Goal: Task Accomplishment & Management: Manage account settings

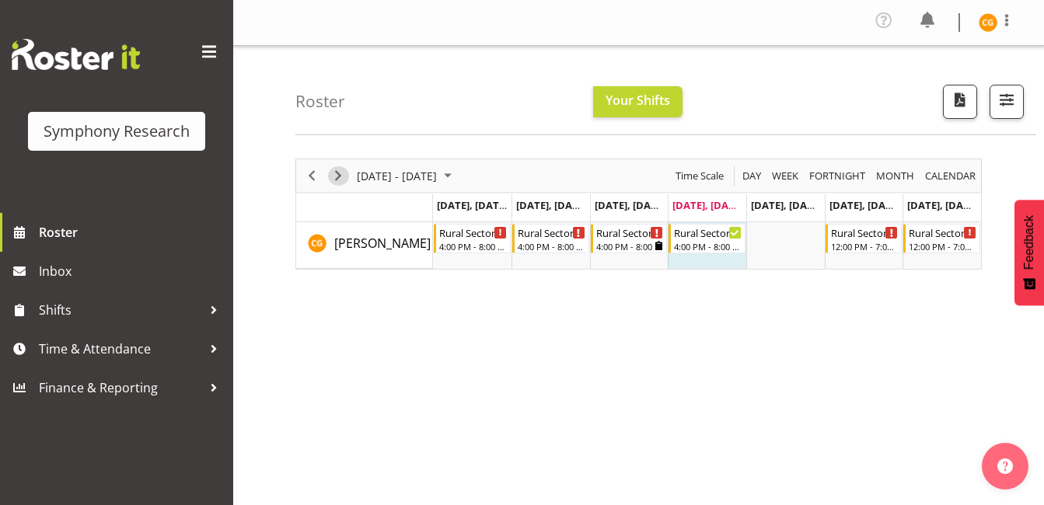
click at [338, 179] on span "Next" at bounding box center [338, 175] width 19 height 19
click at [310, 184] on span "Previous" at bounding box center [311, 175] width 19 height 19
click at [1005, 115] on button "button" at bounding box center [1007, 102] width 34 height 34
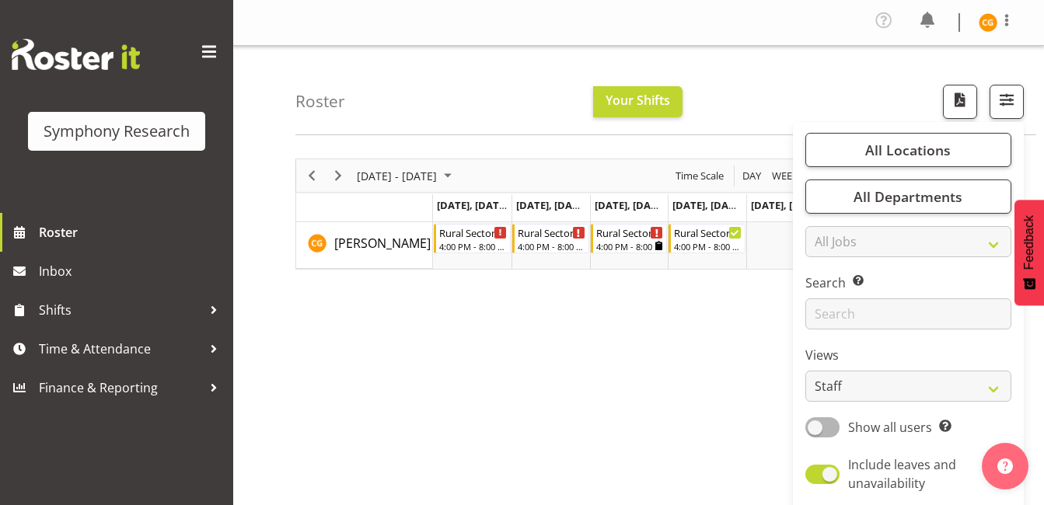
click at [544, 376] on div "September 01 - 07, 2025 Today Day Week Fortnight Month calendar Month Agenda Ti…" at bounding box center [669, 458] width 749 height 622
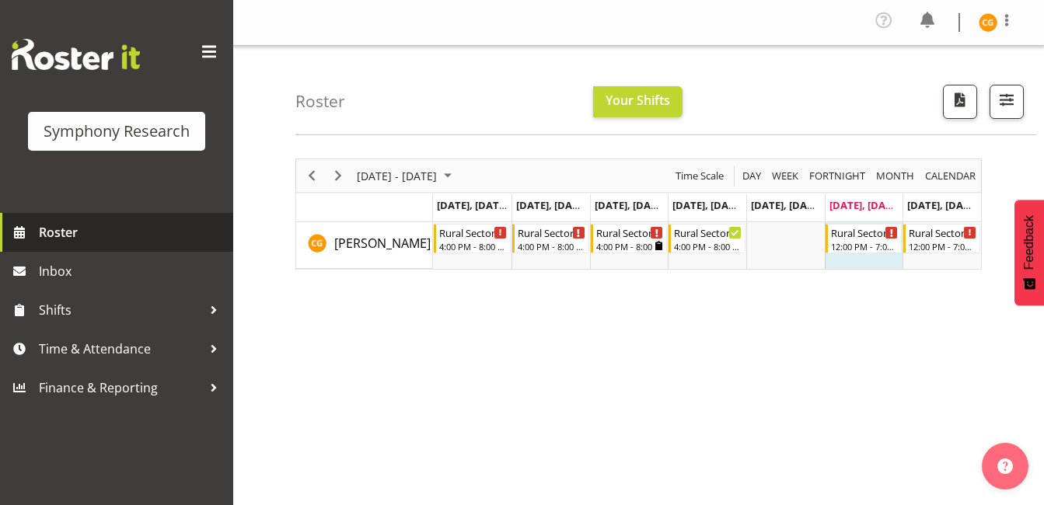
click at [151, 239] on span "Roster" at bounding box center [132, 232] width 187 height 23
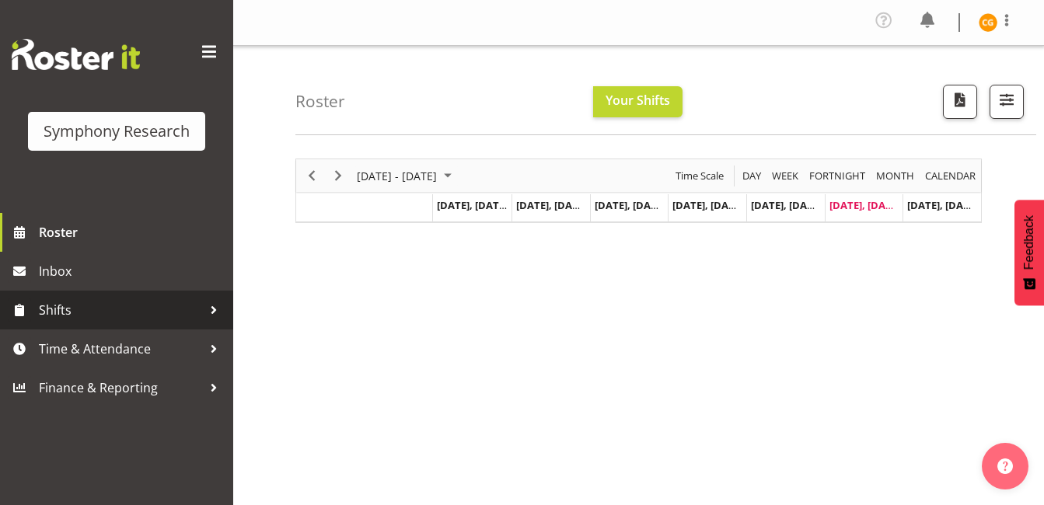
click at [213, 309] on div at bounding box center [213, 310] width 23 height 23
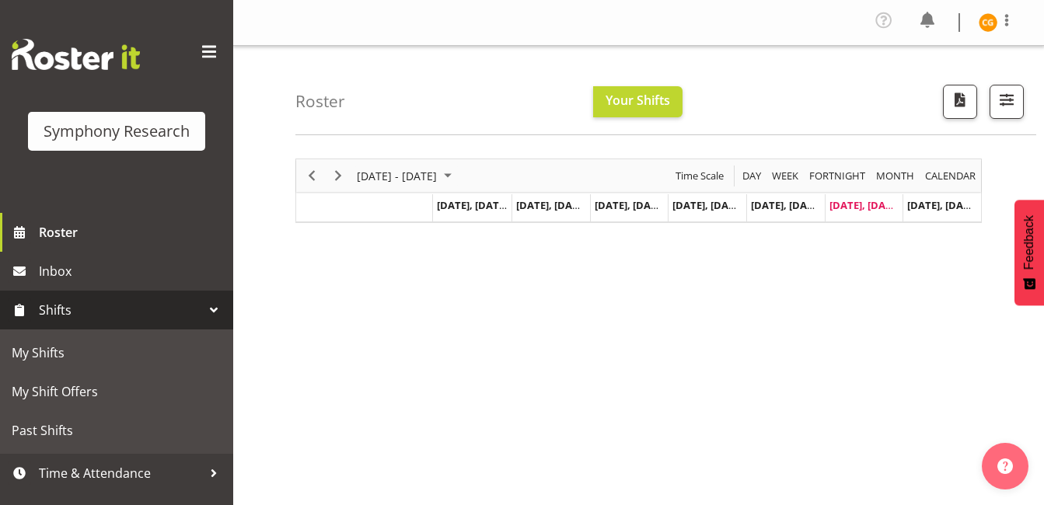
click at [213, 309] on div at bounding box center [213, 310] width 23 height 23
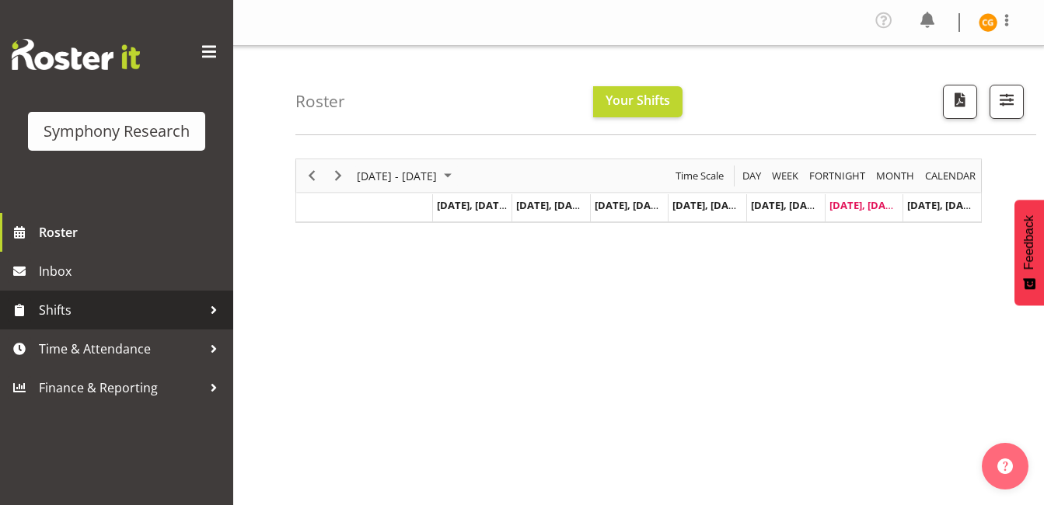
click at [213, 309] on div at bounding box center [213, 310] width 23 height 23
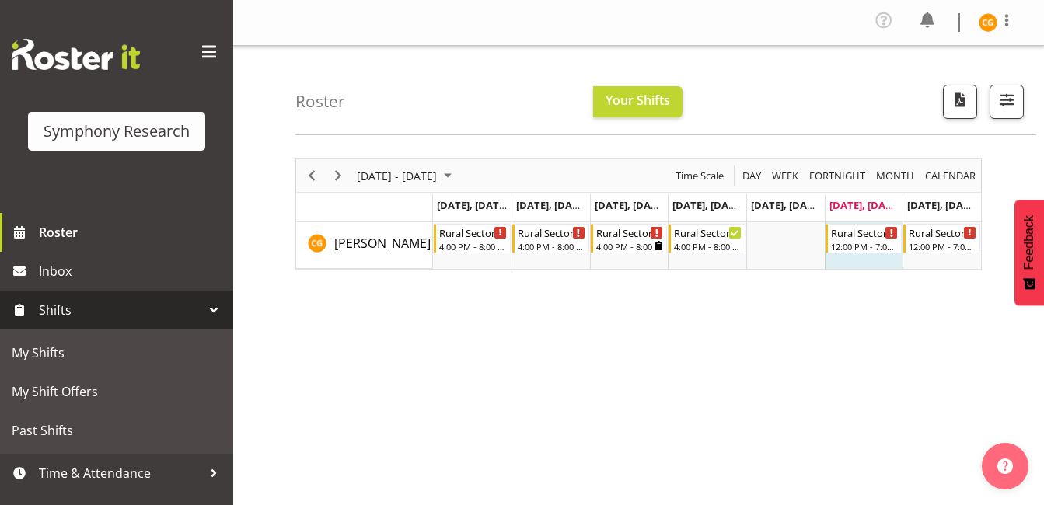
click at [187, 305] on span "Shifts" at bounding box center [120, 310] width 163 height 23
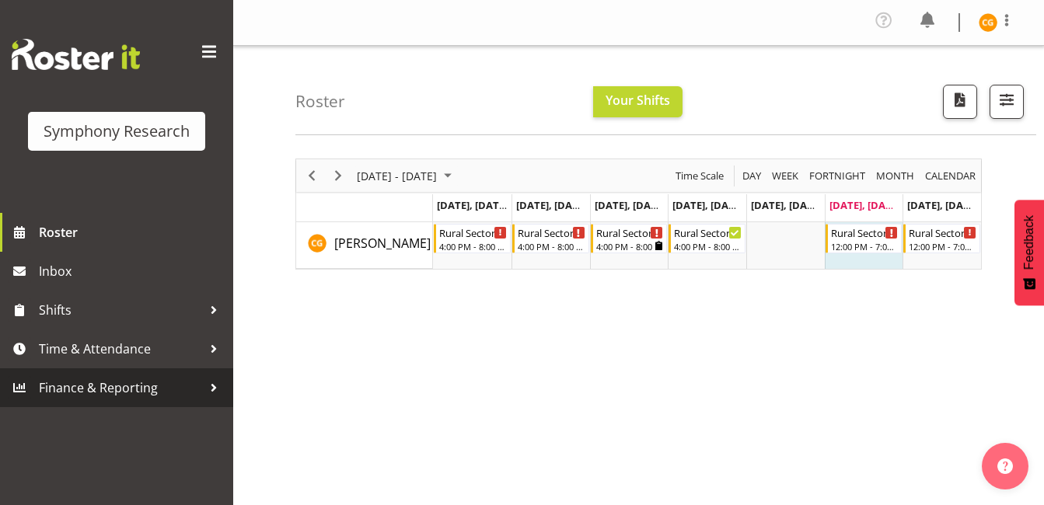
click at [156, 378] on span "Finance & Reporting" at bounding box center [120, 387] width 163 height 23
click at [1002, 97] on span "button" at bounding box center [1007, 99] width 20 height 20
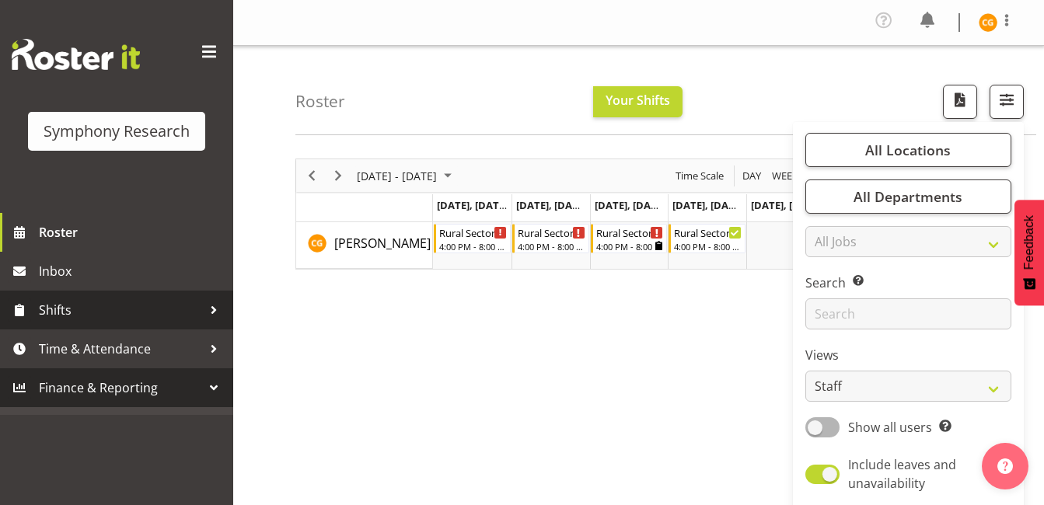
click at [142, 325] on link "Shifts" at bounding box center [116, 310] width 233 height 39
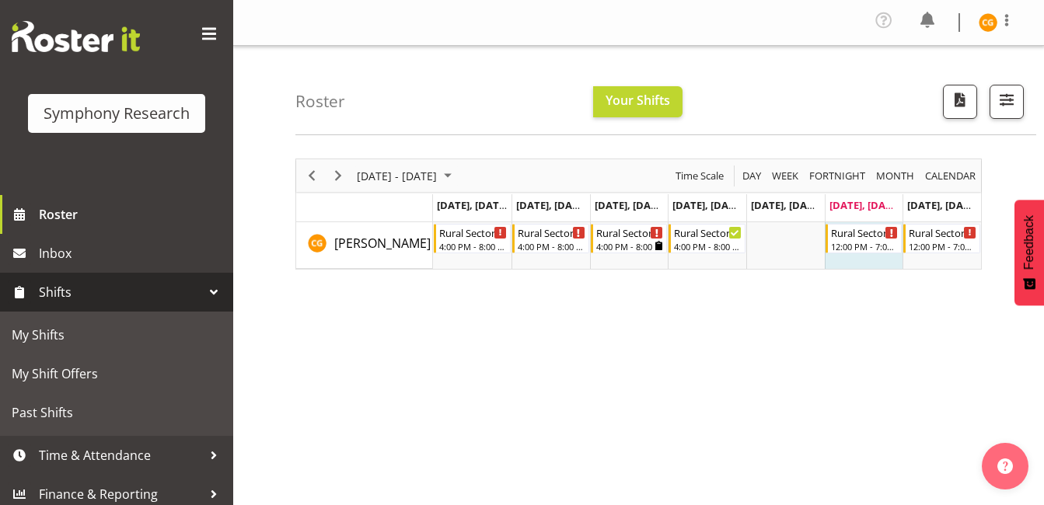
scroll to position [26, 0]
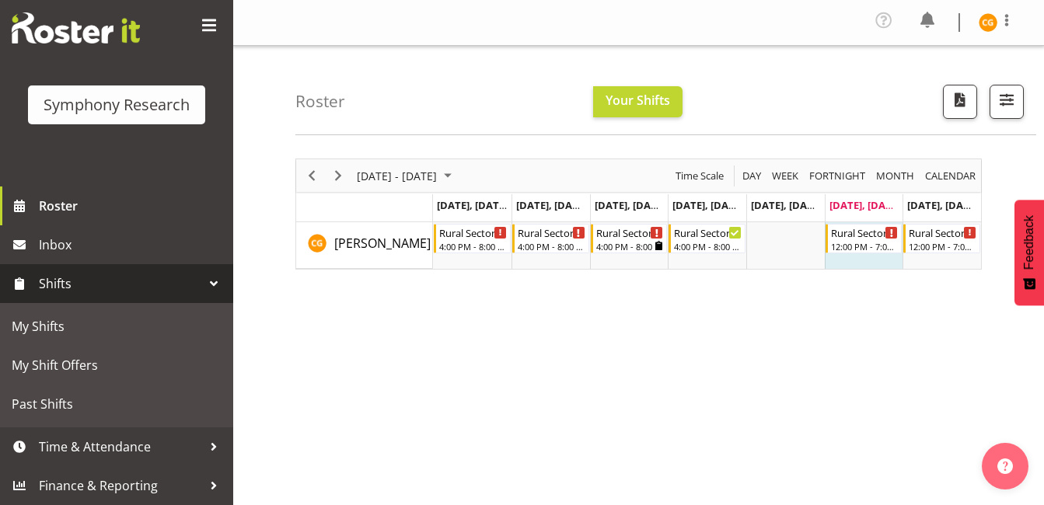
click at [138, 267] on link "Shifts" at bounding box center [116, 283] width 233 height 39
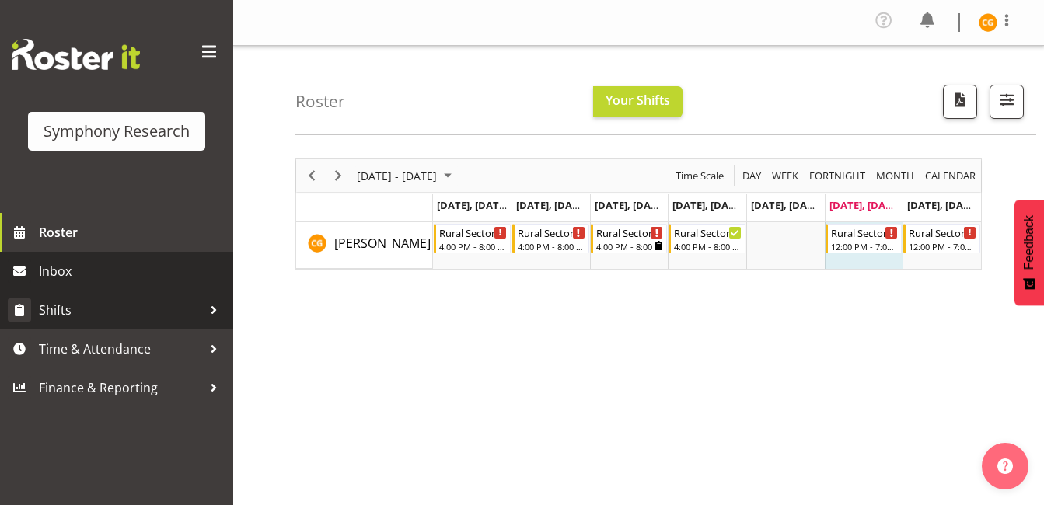
scroll to position [0, 0]
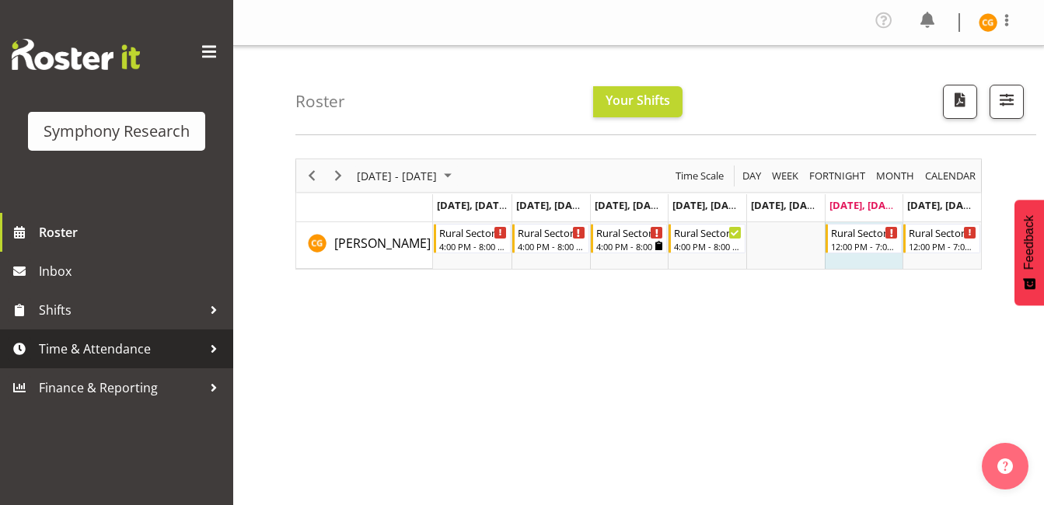
click at [159, 358] on span "Time & Attendance" at bounding box center [120, 348] width 163 height 23
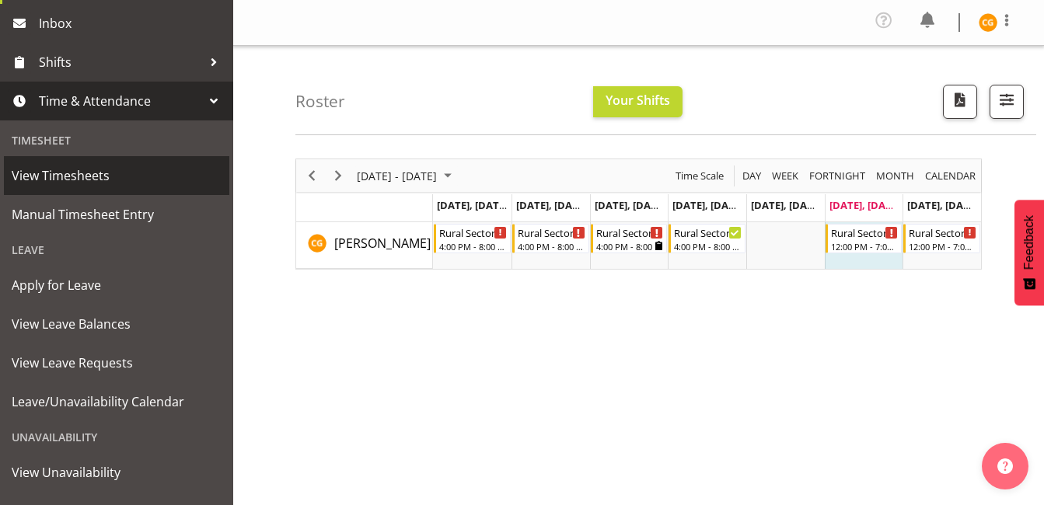
scroll to position [255, 0]
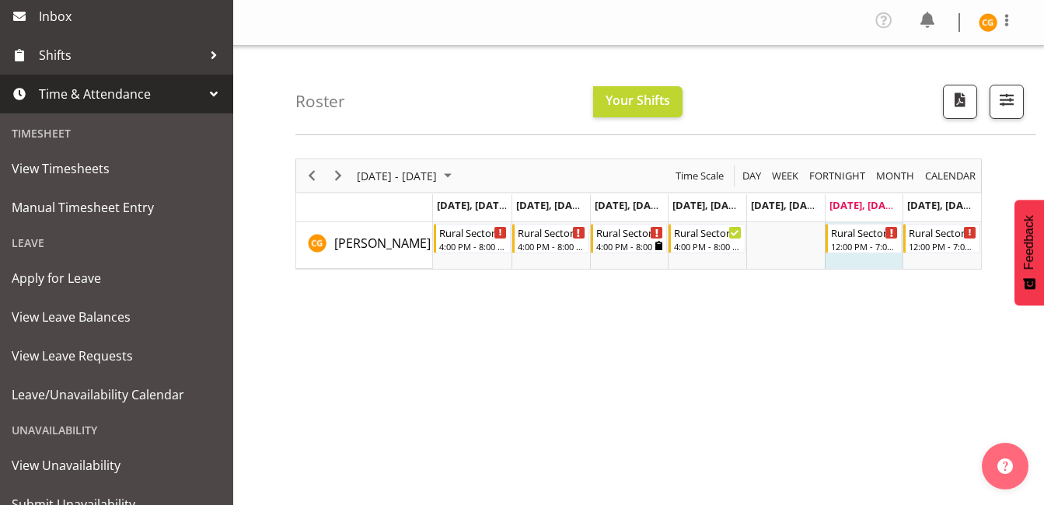
click at [202, 82] on div at bounding box center [213, 93] width 23 height 23
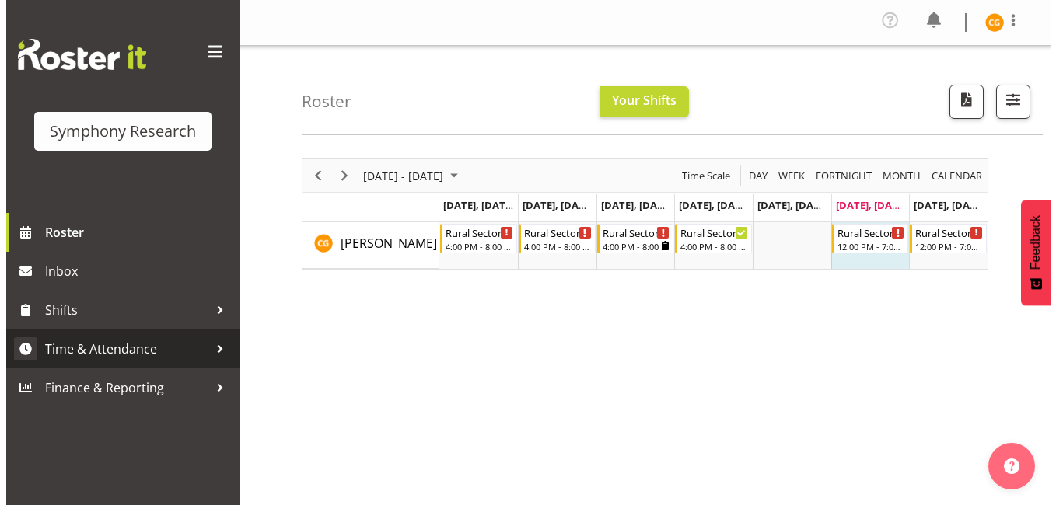
scroll to position [0, 0]
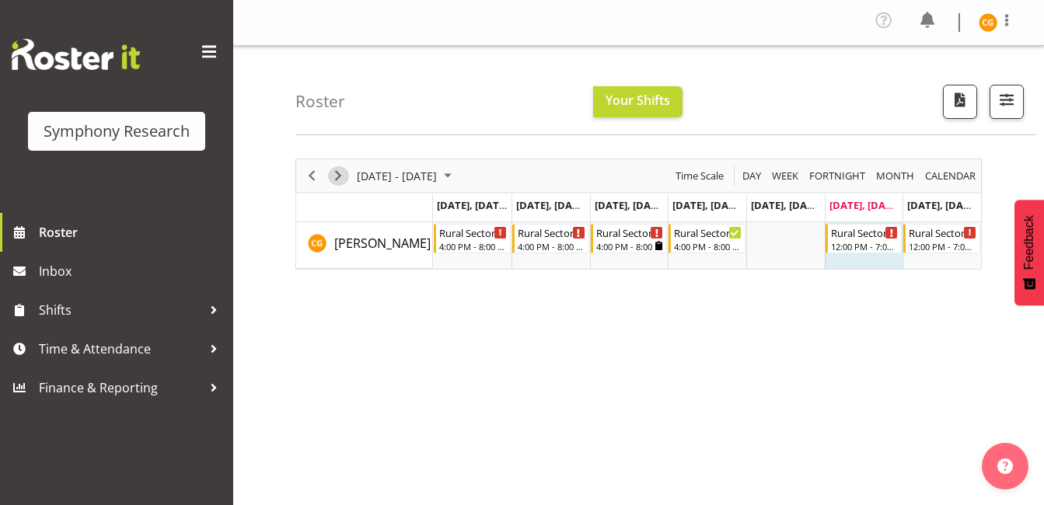
click at [342, 173] on span "Next" at bounding box center [338, 175] width 19 height 19
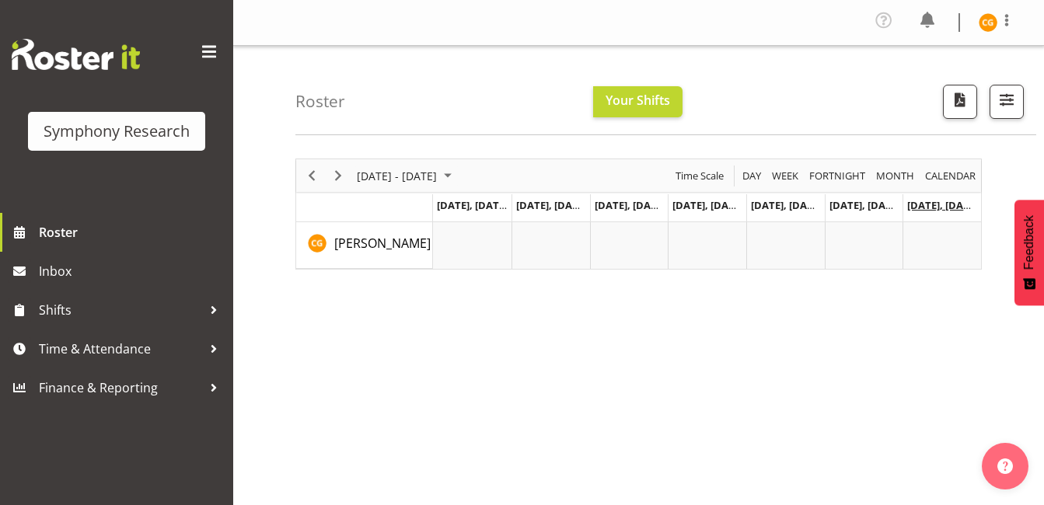
click at [944, 204] on span "Sep 21, Sunday" at bounding box center [942, 205] width 71 height 14
click at [939, 204] on span "Sep 21, Sunday" at bounding box center [942, 205] width 71 height 14
click at [935, 232] on td "Timeline Week of September 20, 2025" at bounding box center [942, 245] width 79 height 47
click at [439, 180] on span "September 15 - 21, 2025" at bounding box center [396, 175] width 83 height 19
click at [580, 271] on div "September 15 - 21, 2025 Today Day Week Fortnight Month calendar Month Agenda Ti…" at bounding box center [669, 458] width 749 height 622
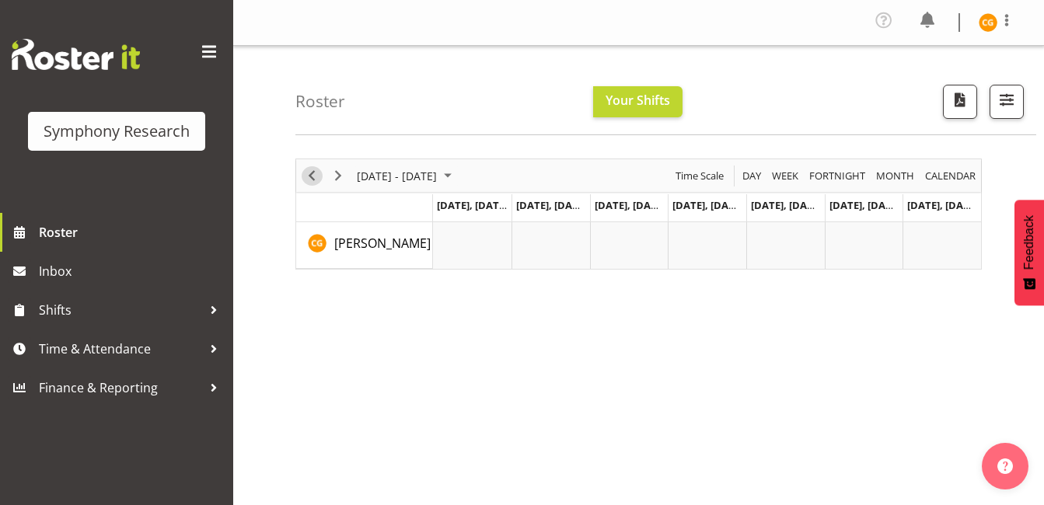
click at [312, 170] on span "Previous" at bounding box center [311, 175] width 19 height 19
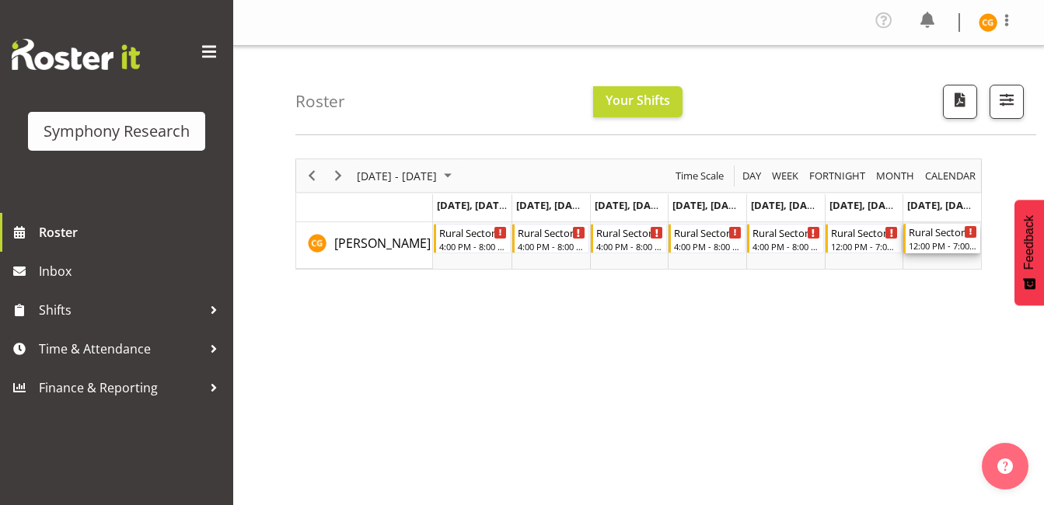
click at [931, 243] on div "12:00 PM - 7:00 PM" at bounding box center [943, 245] width 68 height 12
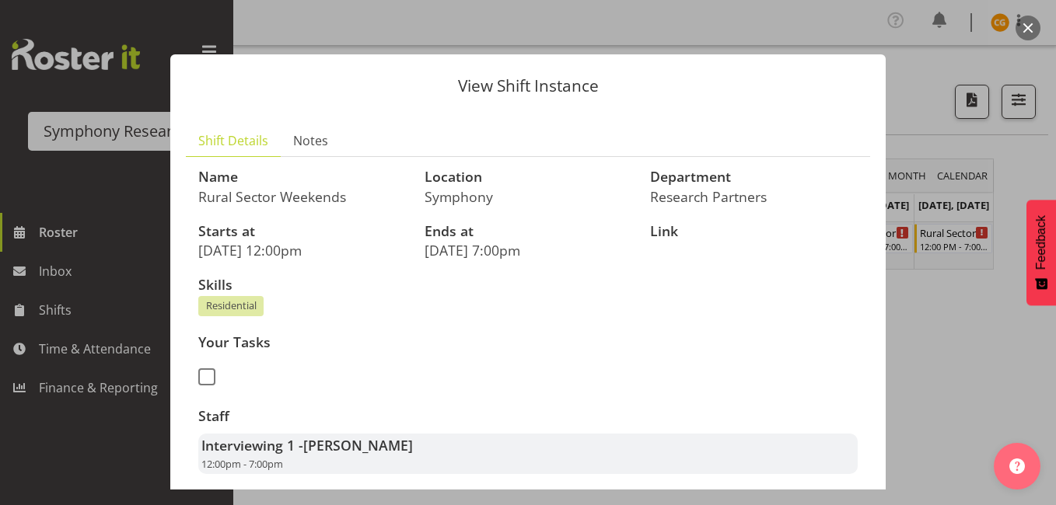
click at [1026, 33] on button "button" at bounding box center [1028, 28] width 25 height 25
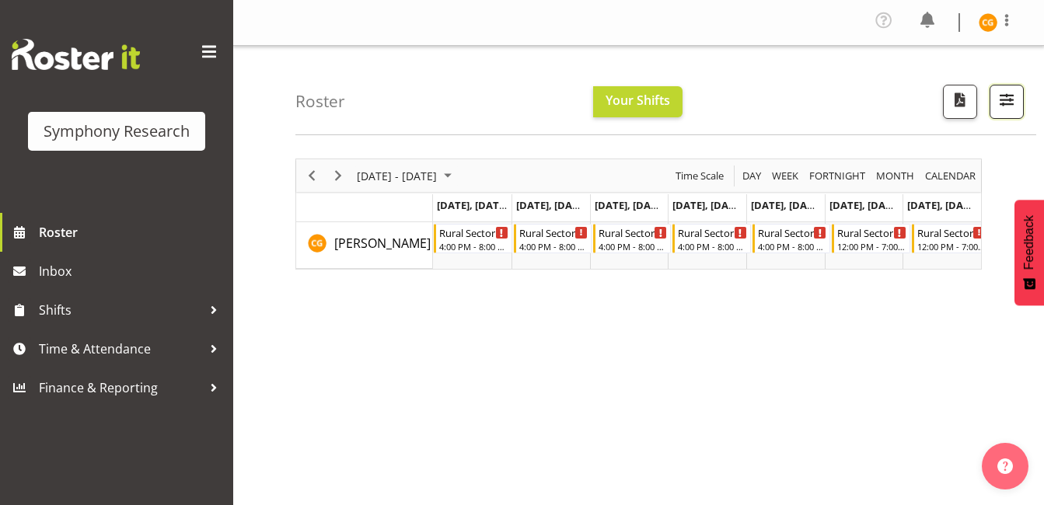
click at [1012, 100] on span "button" at bounding box center [1007, 99] width 20 height 20
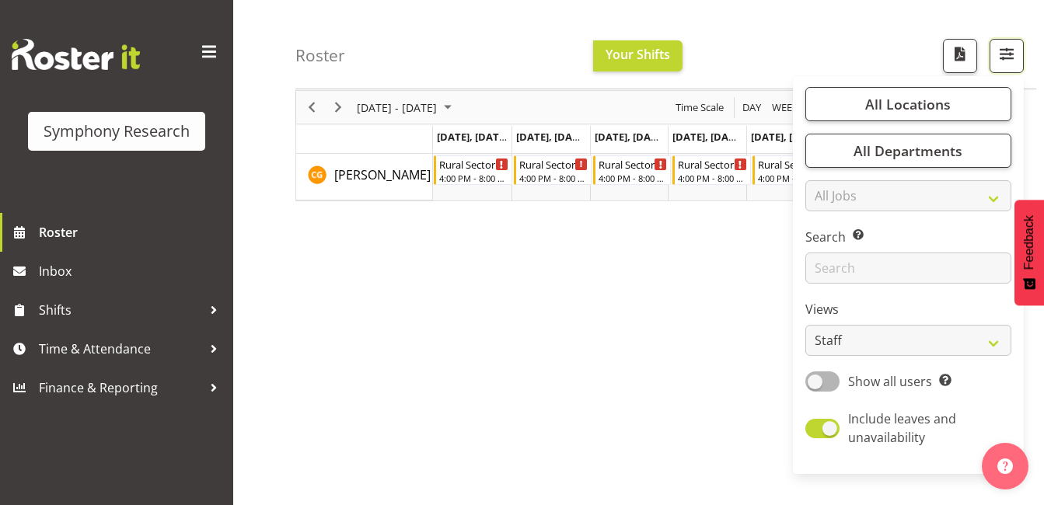
scroll to position [3, 0]
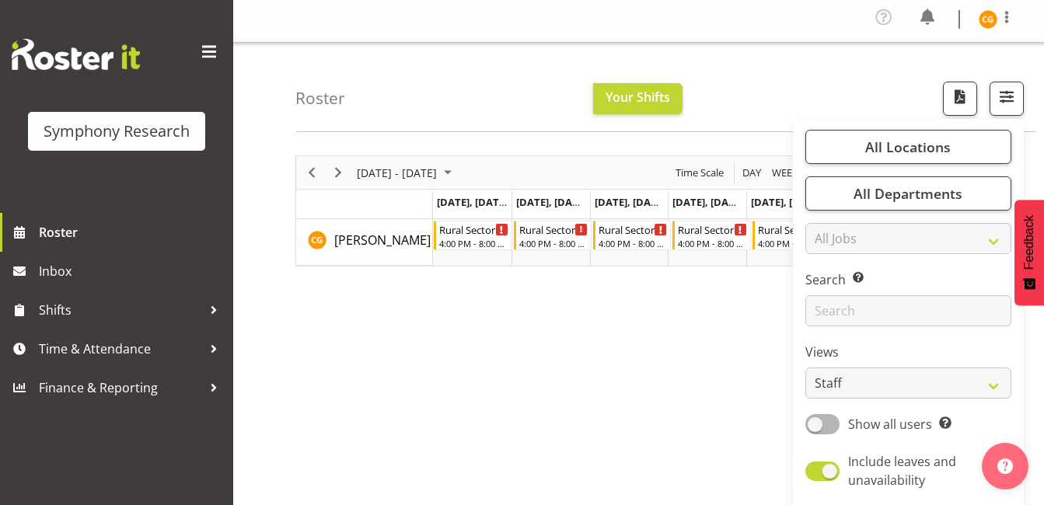
click at [678, 415] on div "September 08 - 14, 2025 Today Day Week Fortnight Month calendar Month Agenda Ti…" at bounding box center [669, 455] width 749 height 622
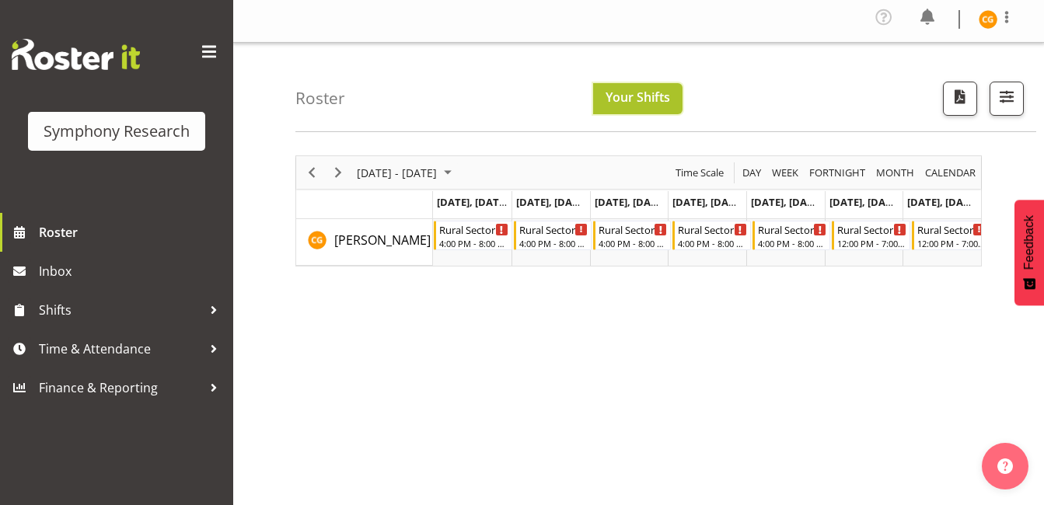
click at [644, 102] on span "Your Shifts" at bounding box center [638, 97] width 65 height 17
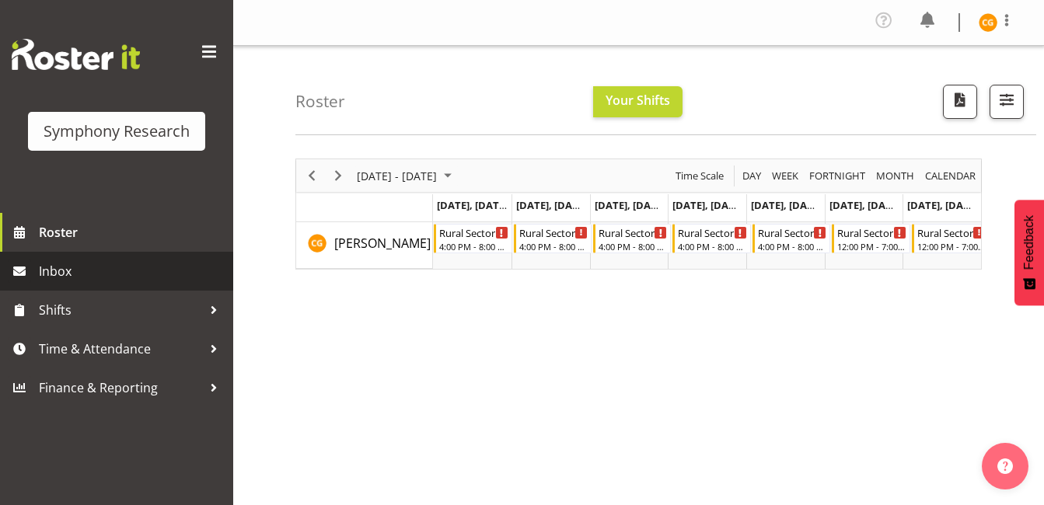
click at [152, 285] on link "Inbox" at bounding box center [116, 271] width 233 height 39
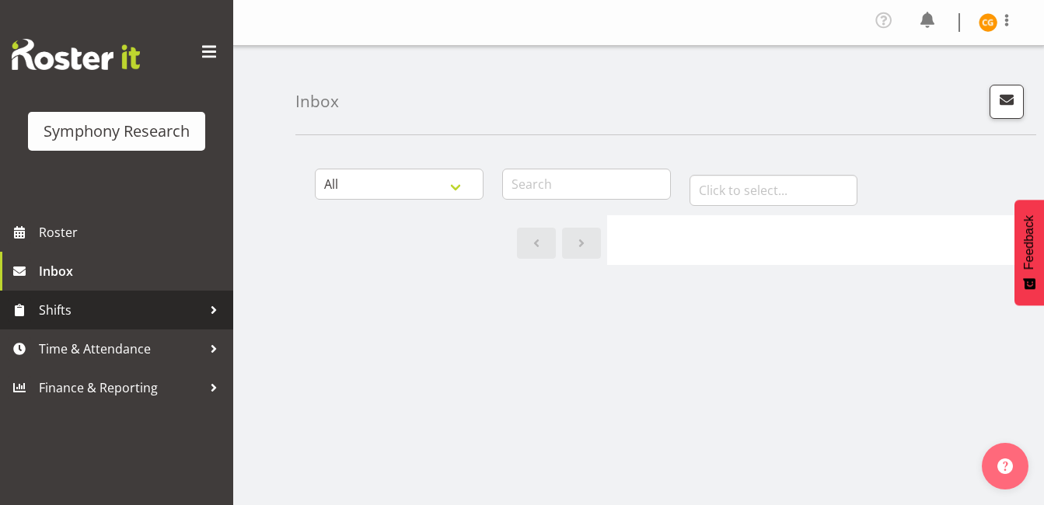
click at [144, 312] on span "Shifts" at bounding box center [120, 310] width 163 height 23
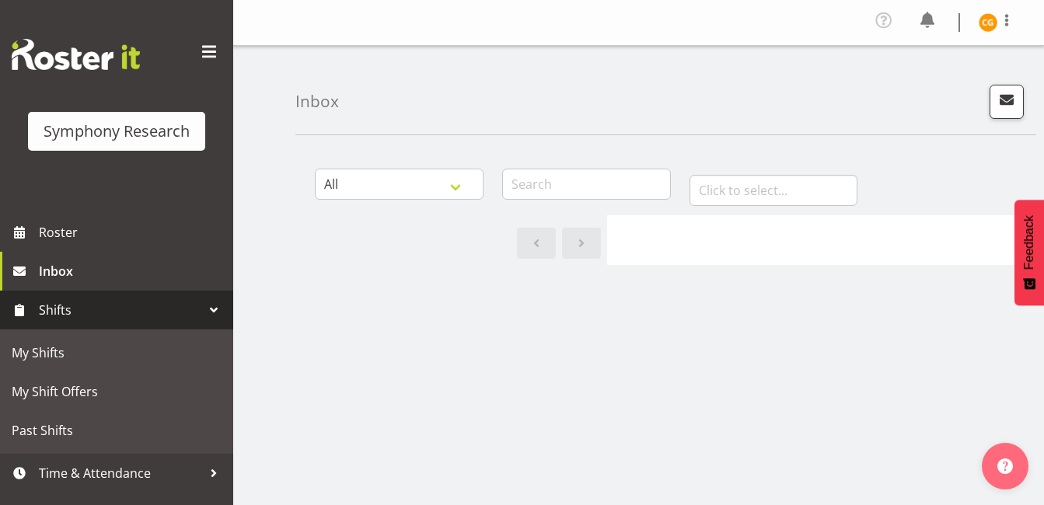
click at [144, 312] on span "Shifts" at bounding box center [120, 310] width 163 height 23
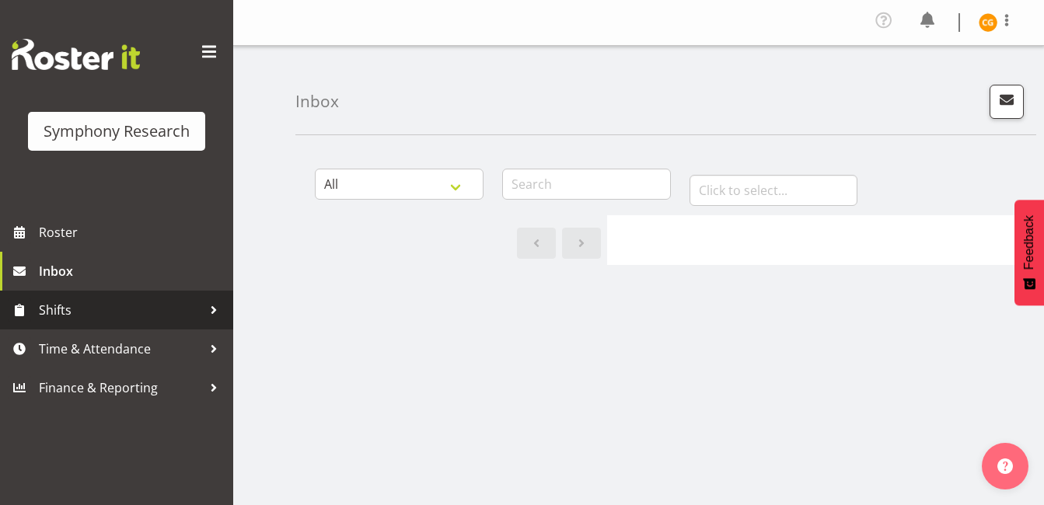
click at [144, 312] on span "Shifts" at bounding box center [120, 310] width 163 height 23
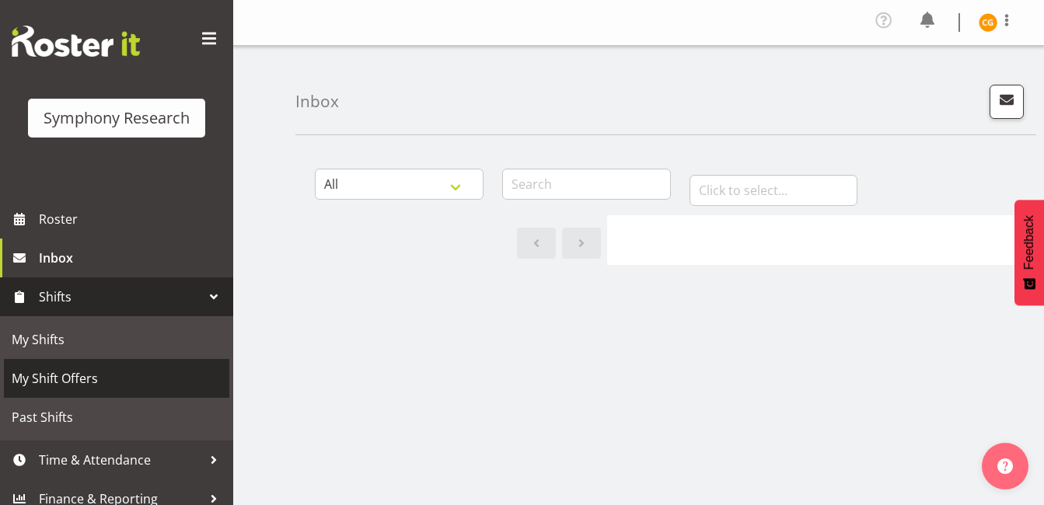
scroll to position [26, 0]
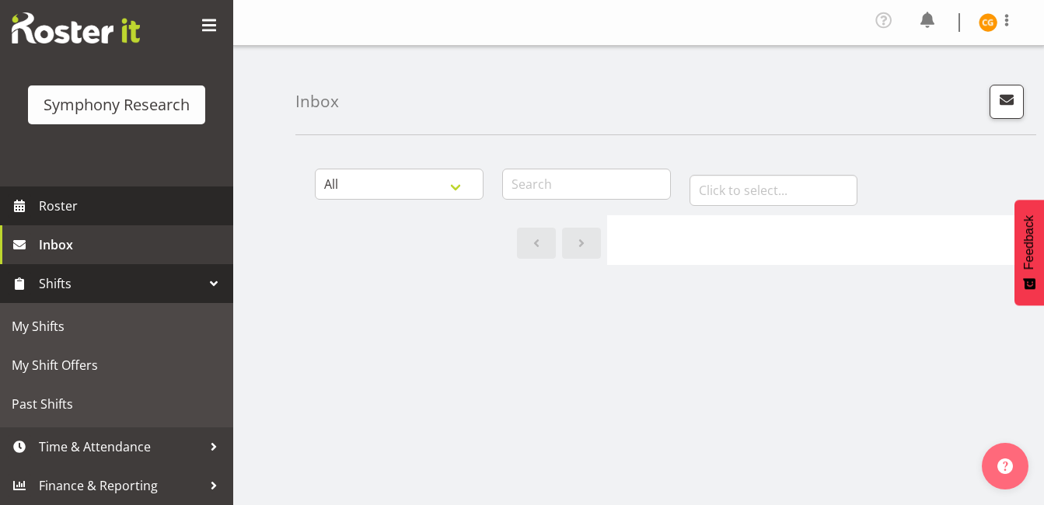
click at [126, 211] on span "Roster" at bounding box center [132, 205] width 187 height 23
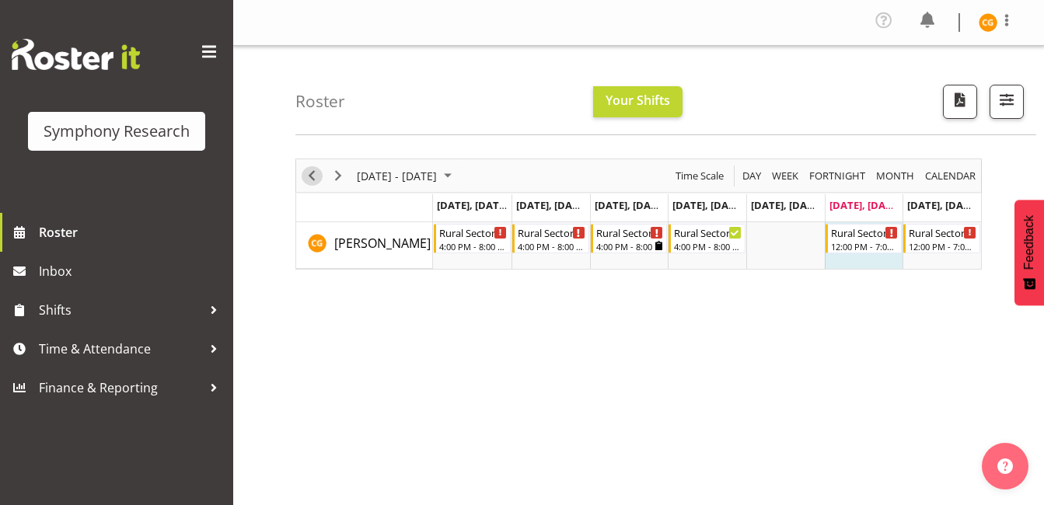
click at [320, 169] on div "Timeline Week of September 6, 2025" at bounding box center [312, 175] width 26 height 33
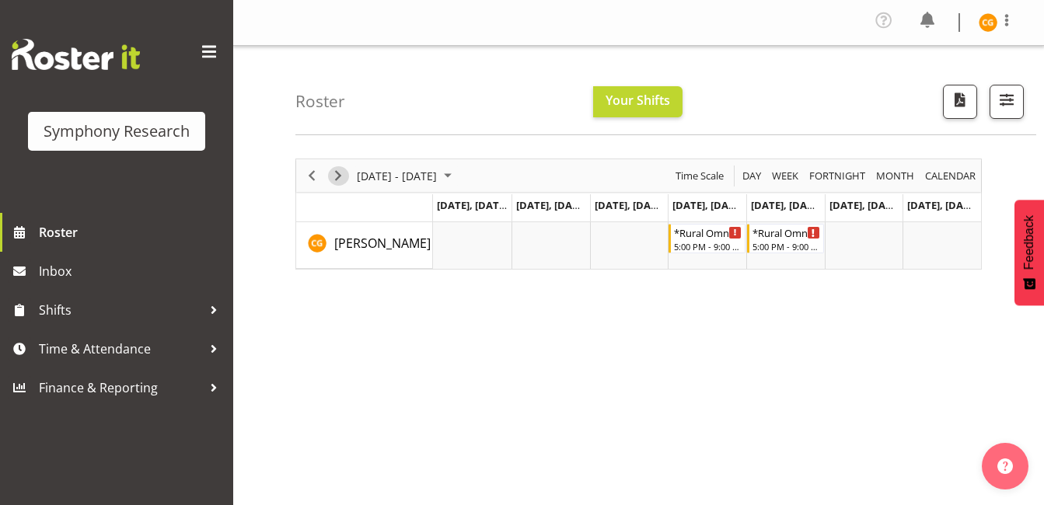
click at [337, 172] on span "Next" at bounding box center [338, 175] width 19 height 19
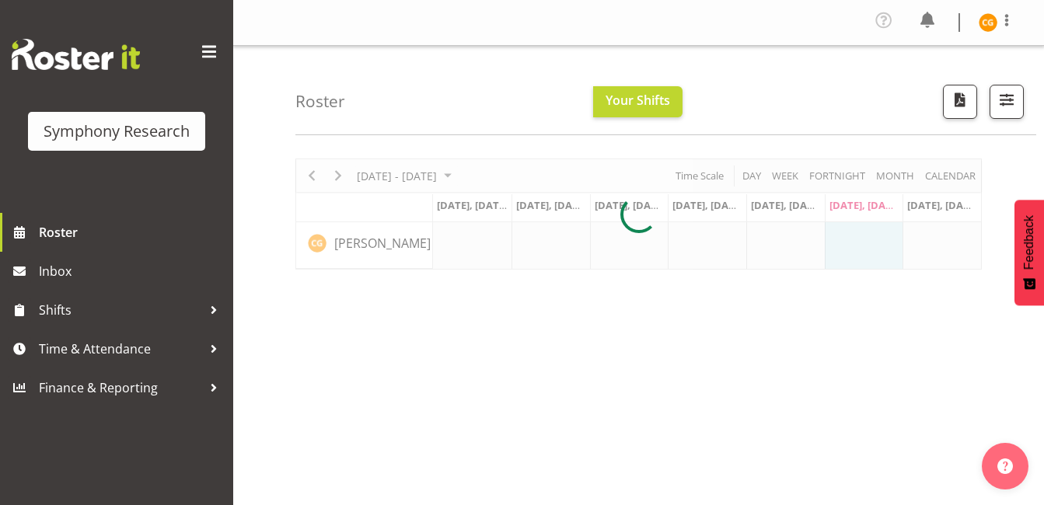
click at [337, 172] on div at bounding box center [638, 214] width 687 height 111
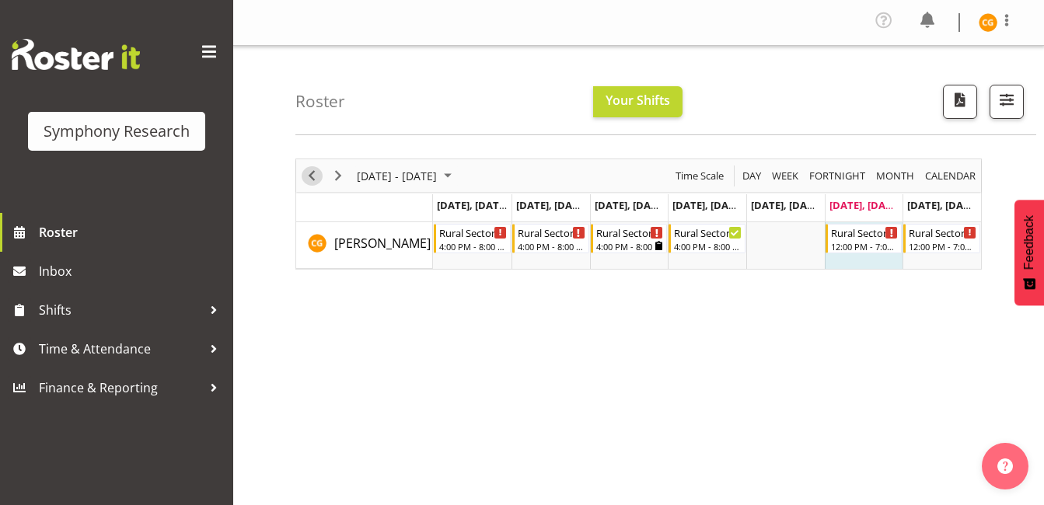
click at [315, 171] on span "Previous" at bounding box center [311, 175] width 19 height 19
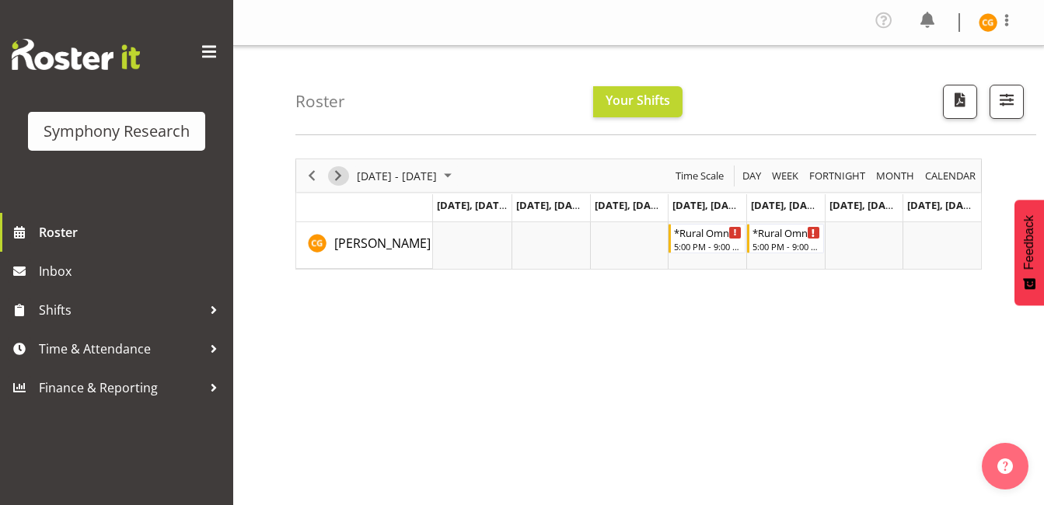
click at [328, 177] on button "Next" at bounding box center [338, 175] width 21 height 19
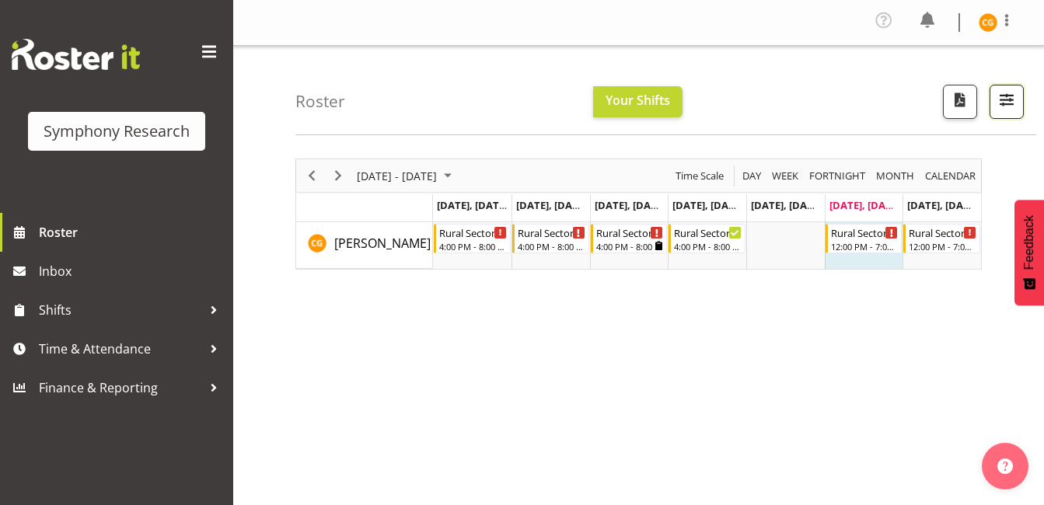
click at [1009, 102] on span "button" at bounding box center [1007, 99] width 20 height 20
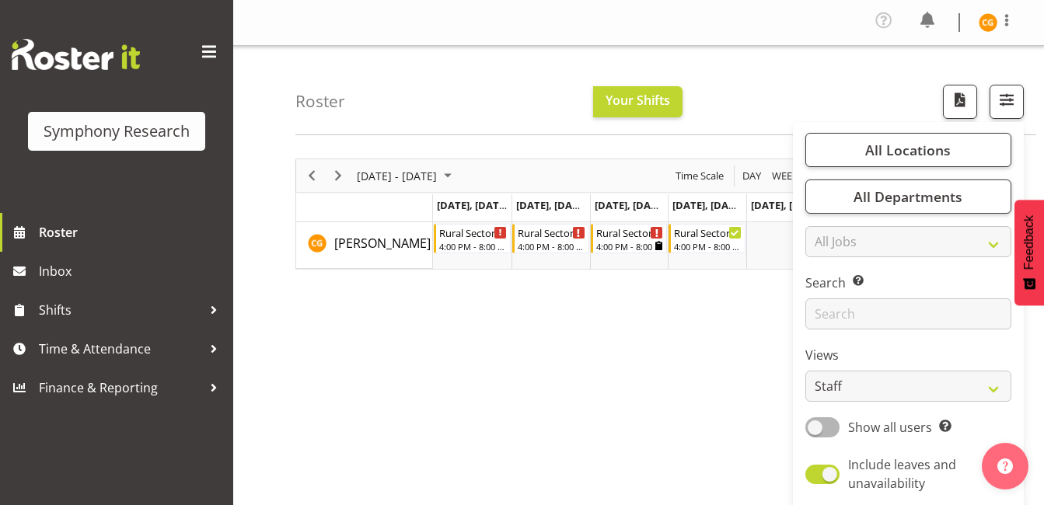
click at [701, 331] on div "September 01 - 07, 2025 Today Day Week Fortnight Month calendar Month Agenda Ti…" at bounding box center [669, 458] width 749 height 622
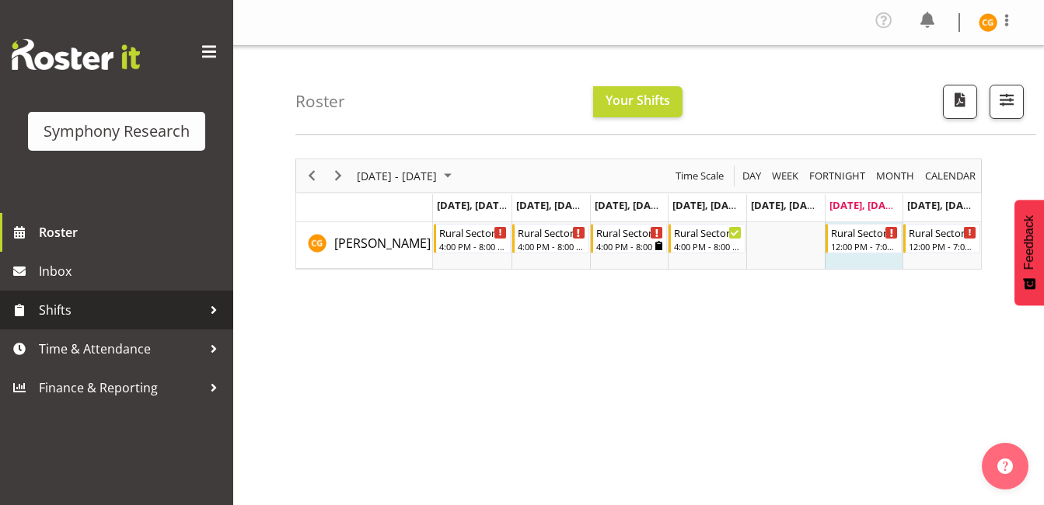
click at [175, 307] on span "Shifts" at bounding box center [120, 310] width 163 height 23
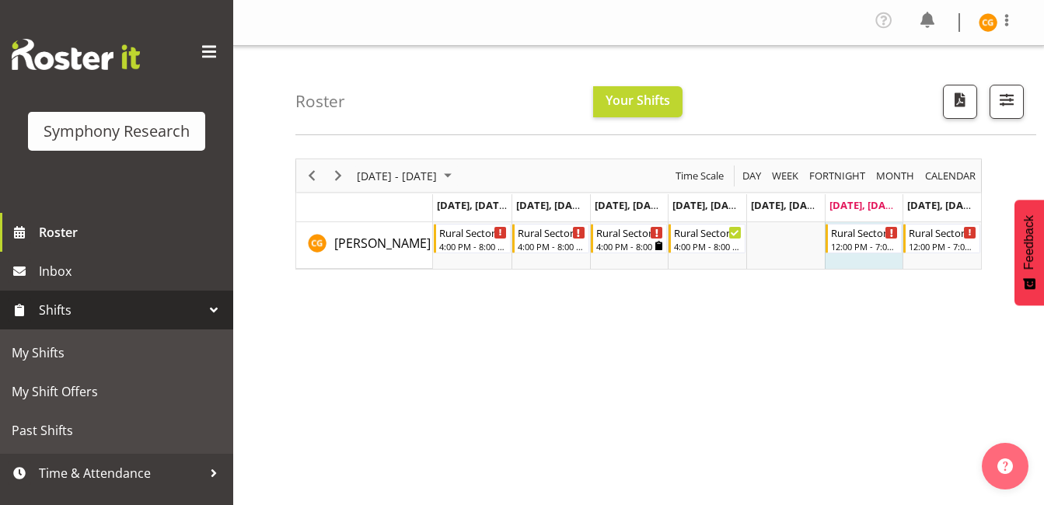
click at [175, 307] on span "Shifts" at bounding box center [120, 310] width 163 height 23
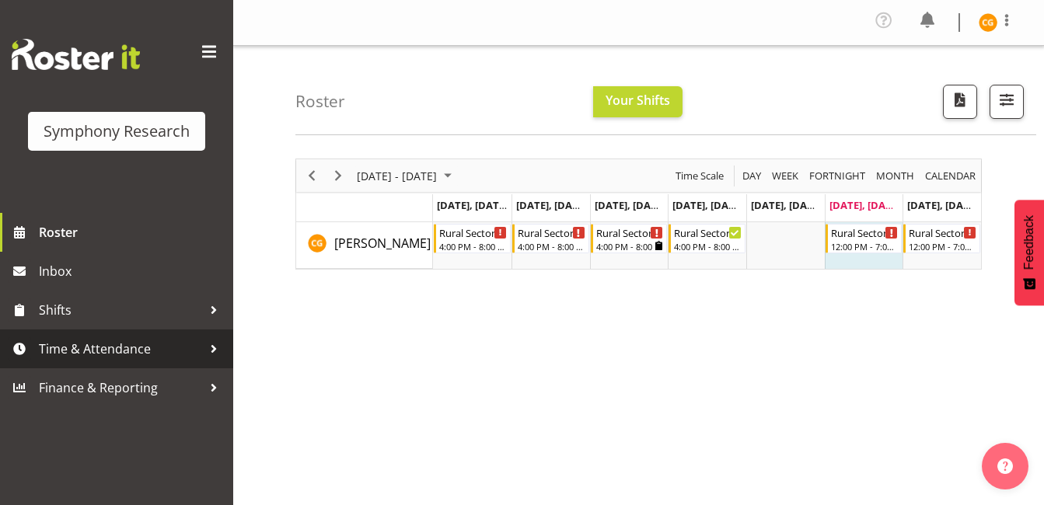
click at [172, 337] on link "Time & Attendance" at bounding box center [116, 349] width 233 height 39
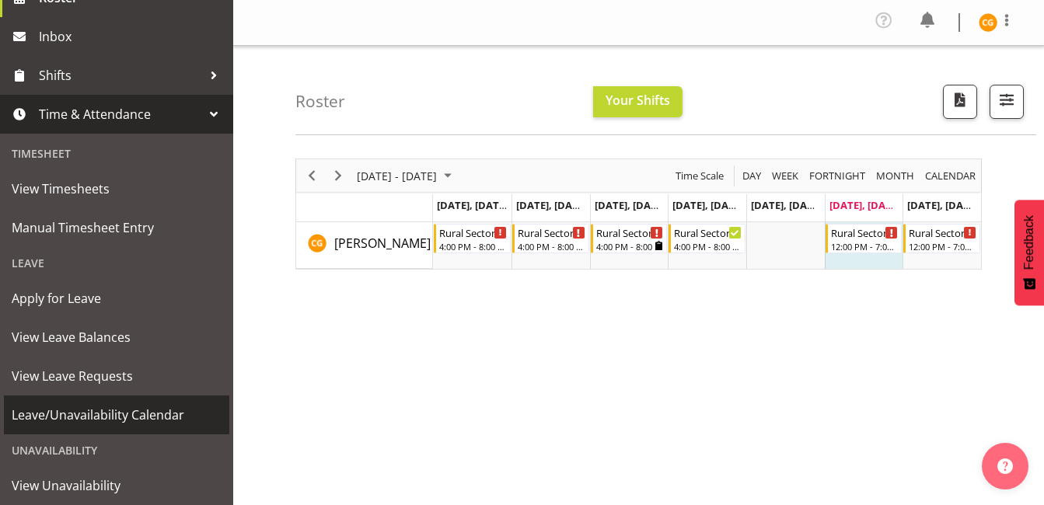
scroll to position [316, 0]
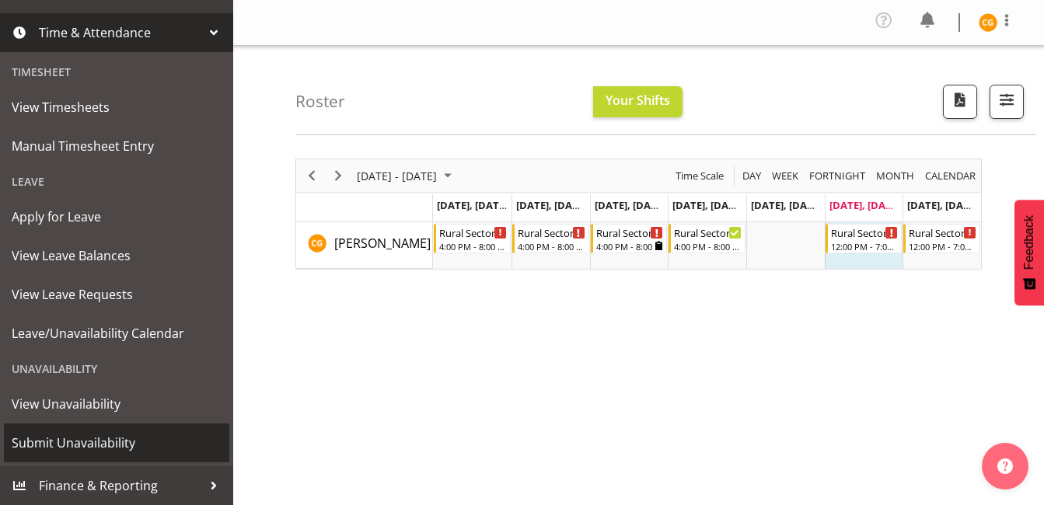
click at [144, 428] on link "Submit Unavailability" at bounding box center [116, 443] width 225 height 39
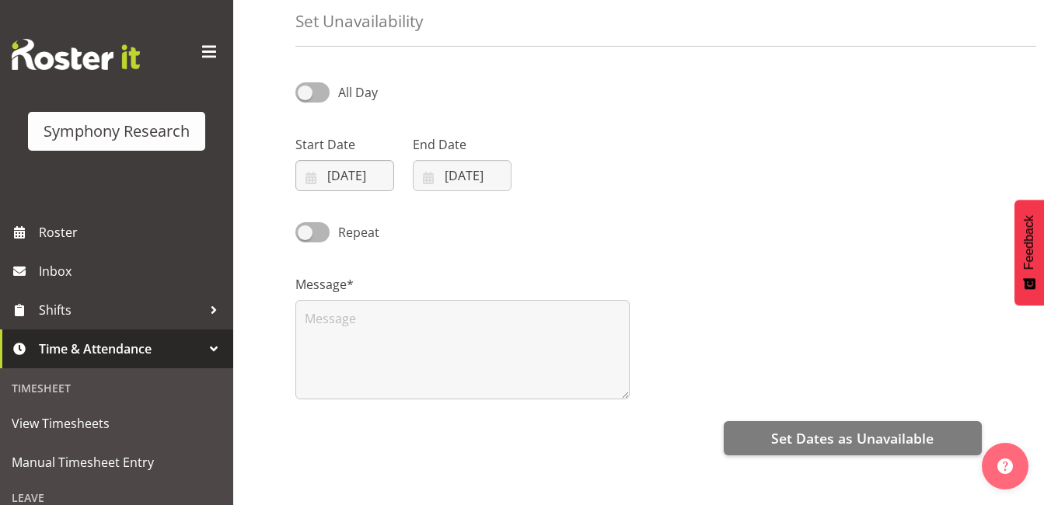
scroll to position [74, 0]
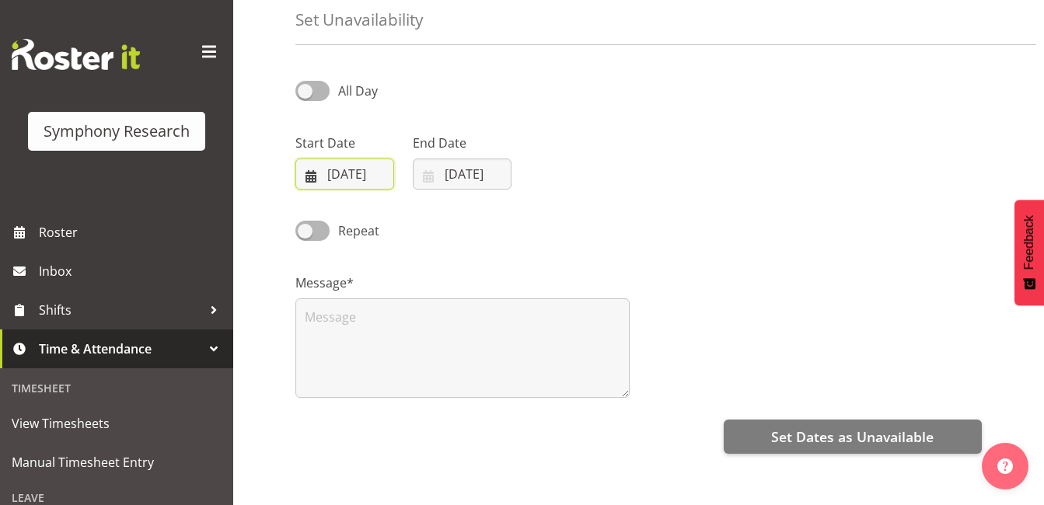
click at [313, 167] on input "[DATE]" at bounding box center [344, 174] width 99 height 31
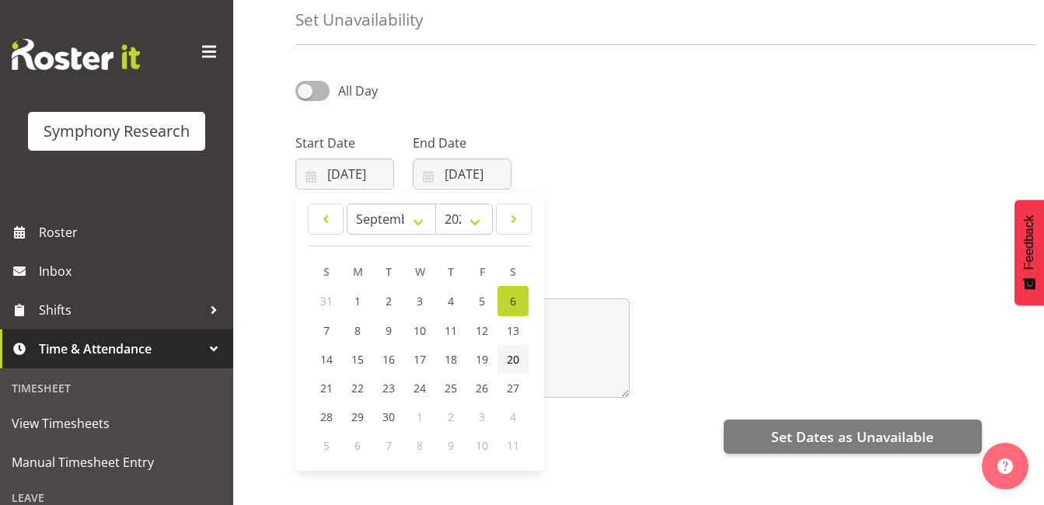
click at [509, 354] on span "20" at bounding box center [513, 359] width 12 height 15
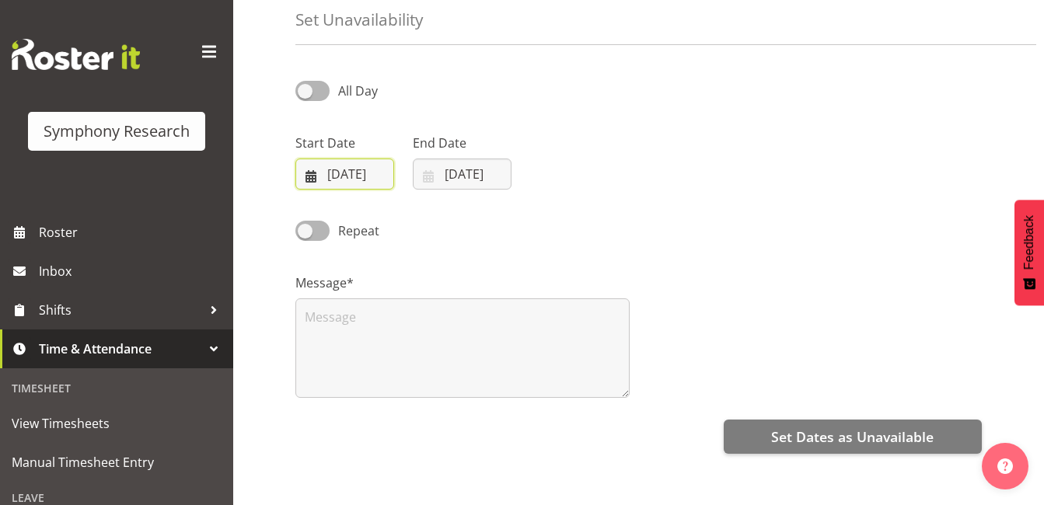
click at [306, 163] on input "[DATE]" at bounding box center [344, 174] width 99 height 31
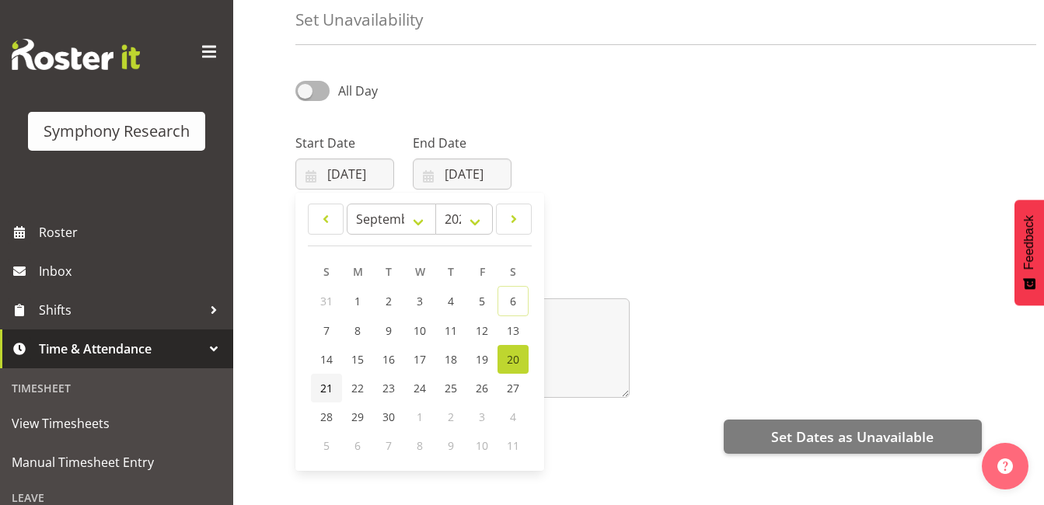
click at [327, 383] on span "21" at bounding box center [326, 388] width 12 height 15
type input "[DATE]"
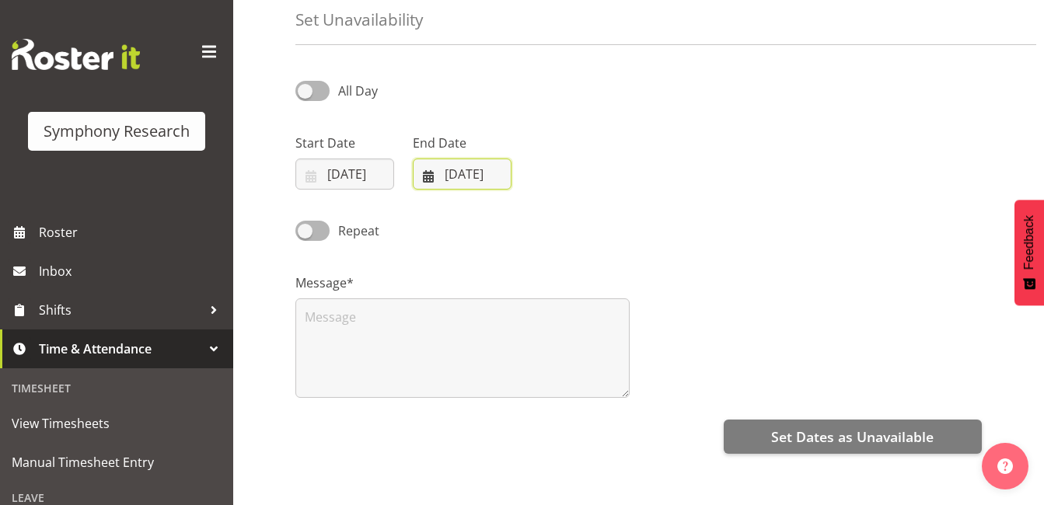
click at [464, 171] on input "[DATE]" at bounding box center [462, 174] width 99 height 31
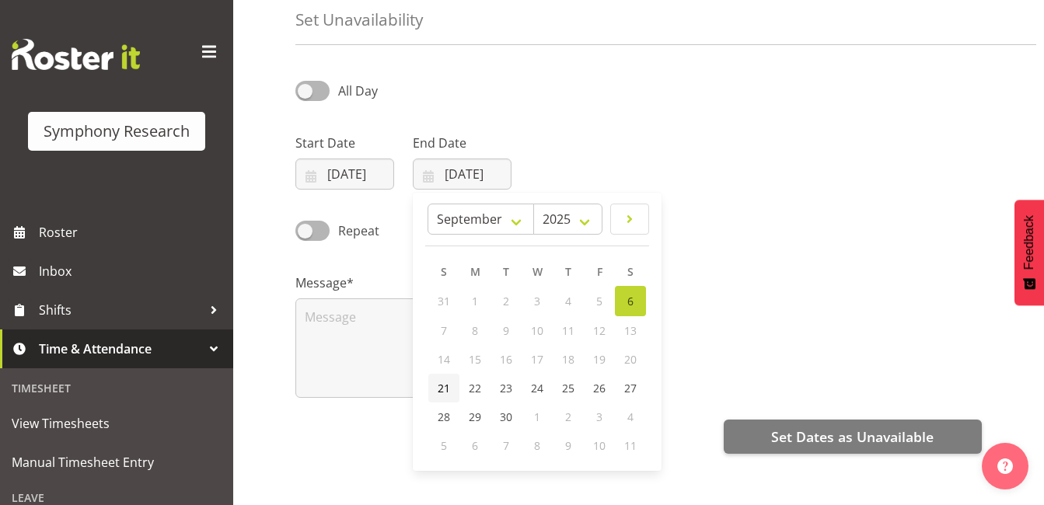
click at [446, 390] on span "21" at bounding box center [444, 388] width 12 height 15
type input "[DATE]"
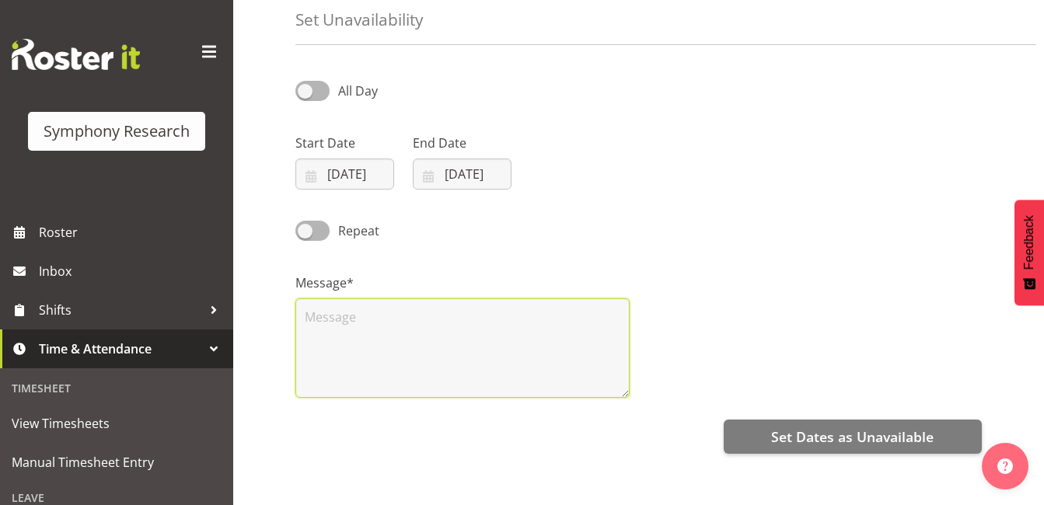
click at [393, 321] on textarea at bounding box center [462, 349] width 334 height 100
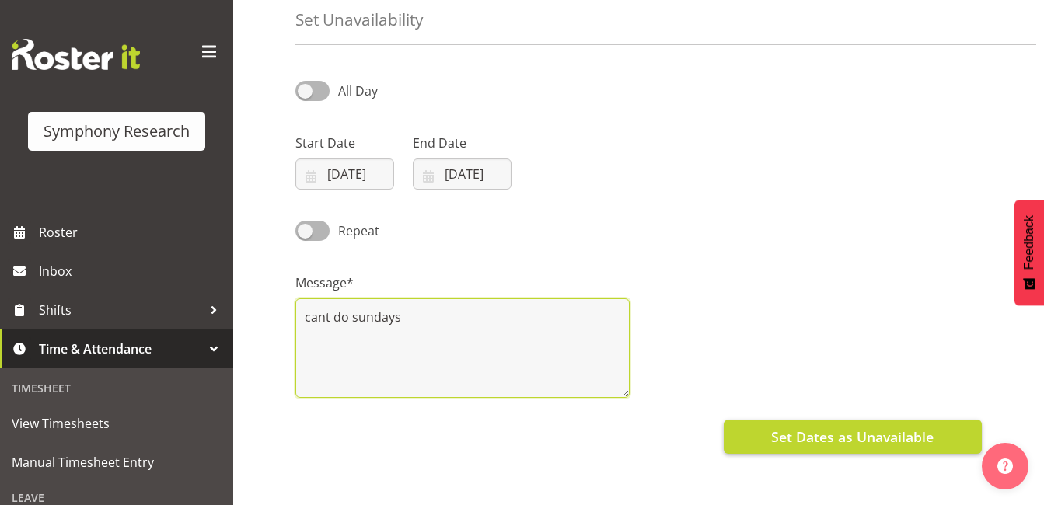
type textarea "cant do sundays"
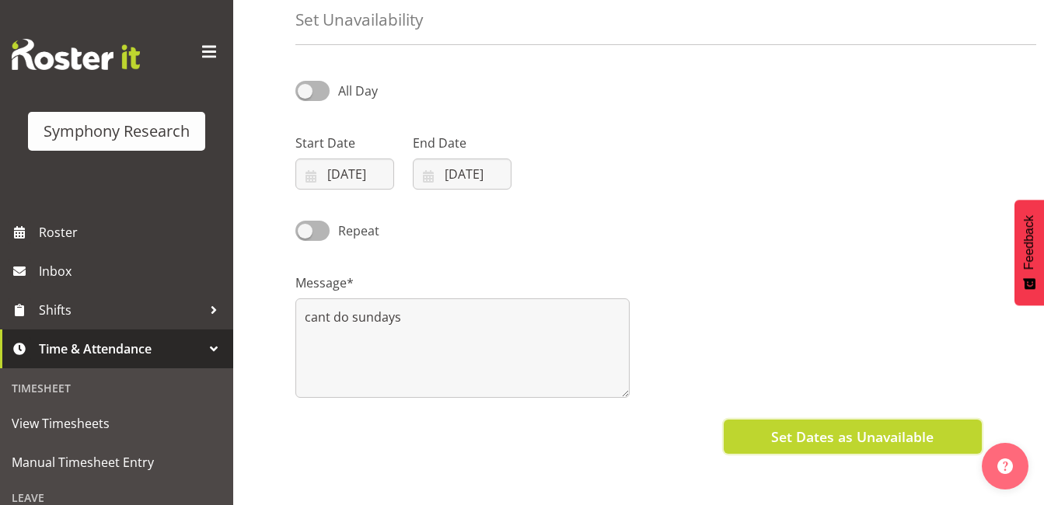
click at [790, 430] on span "Set Dates as Unavailable" at bounding box center [852, 437] width 163 height 20
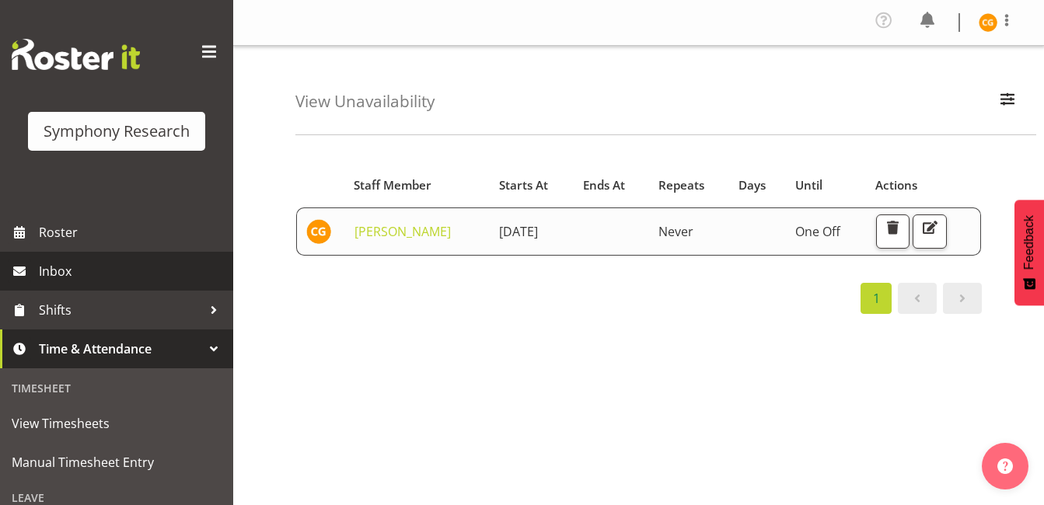
click at [142, 260] on span "Inbox" at bounding box center [132, 271] width 187 height 23
